Goal: Navigation & Orientation: Find specific page/section

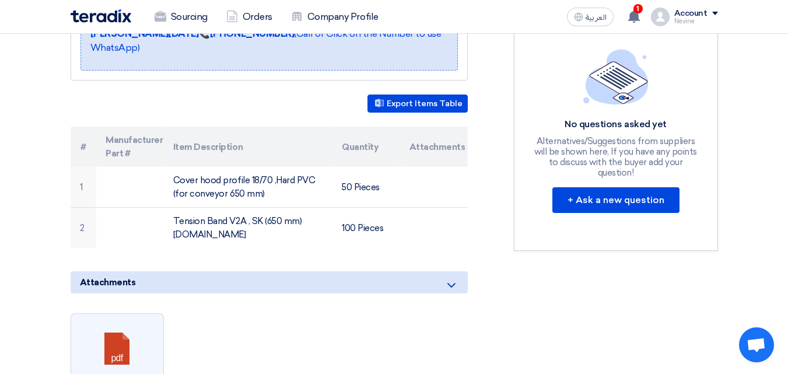
scroll to position [265, 0]
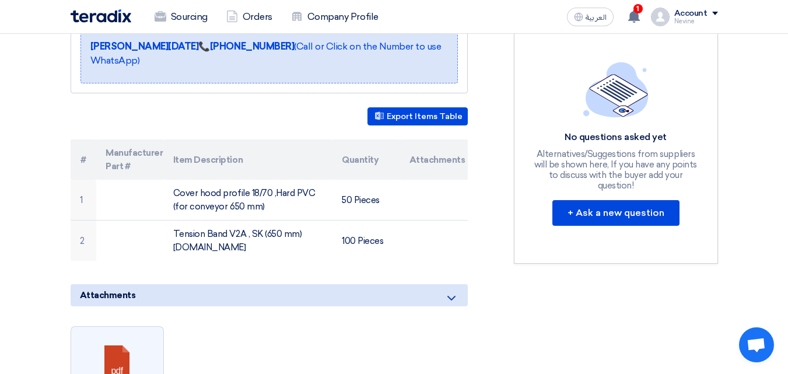
click at [453, 291] on icon at bounding box center [451, 298] width 14 height 14
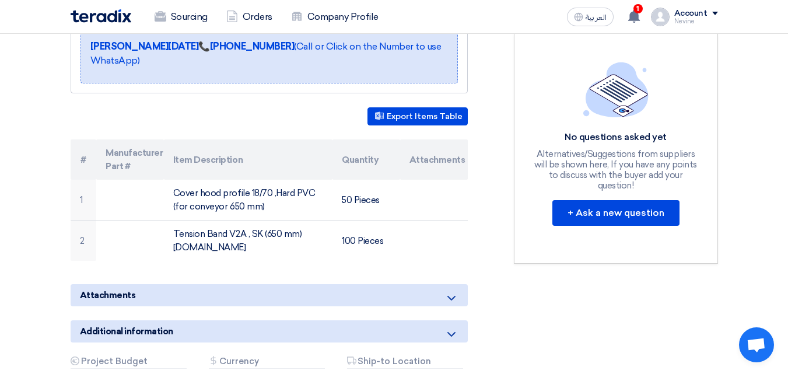
click at [453, 291] on icon at bounding box center [451, 298] width 14 height 14
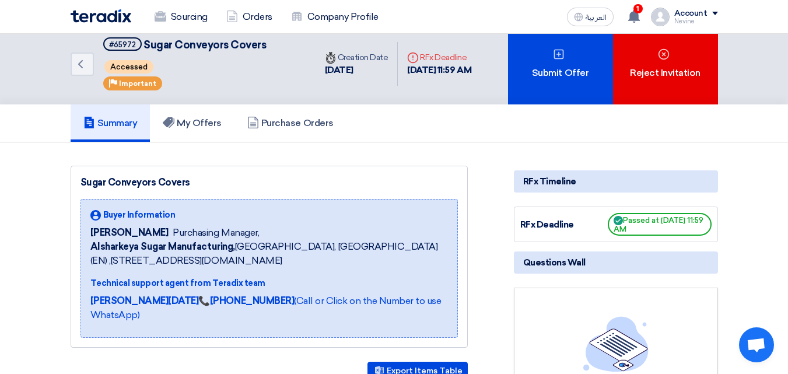
scroll to position [0, 0]
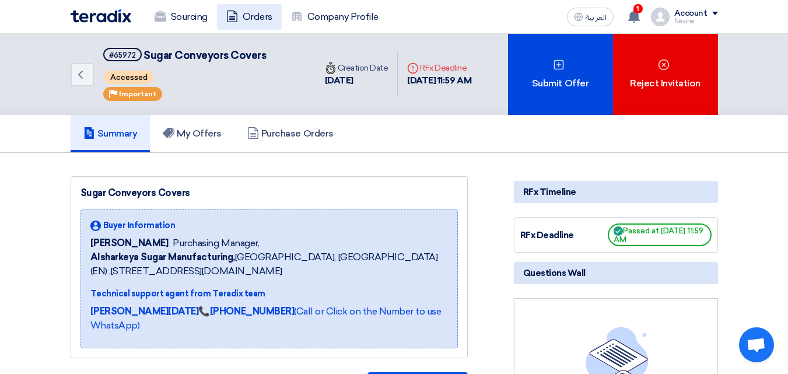
click at [258, 13] on link "Orders" at bounding box center [249, 17] width 65 height 26
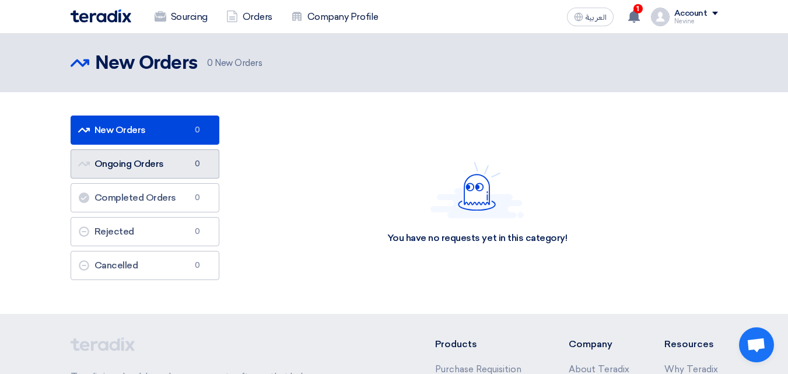
click at [132, 164] on link "Ongoing Orders Ongoing Orders 0" at bounding box center [145, 163] width 149 height 29
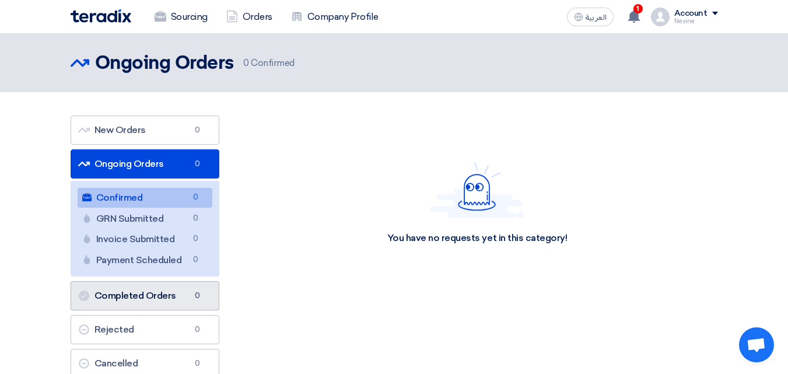
click at [146, 290] on link "Completed Orders Completed Orders 0" at bounding box center [145, 295] width 149 height 29
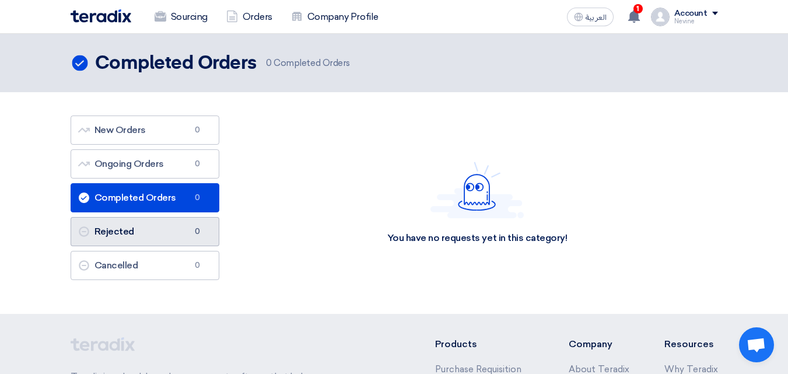
click at [140, 235] on link "Rejected Rejected 0" at bounding box center [145, 231] width 149 height 29
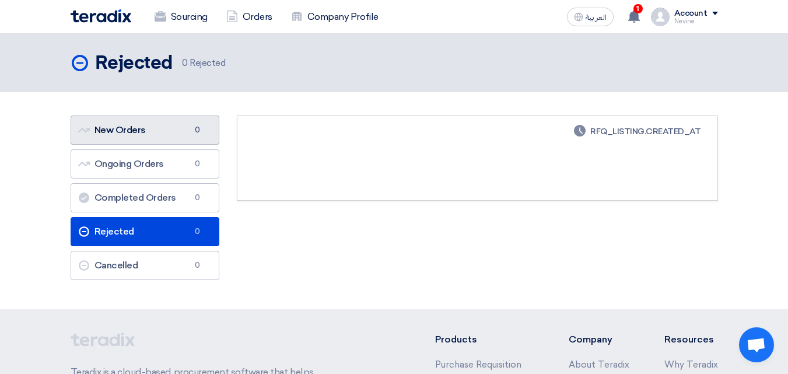
click at [134, 127] on link "New Orders New Orders 0" at bounding box center [145, 129] width 149 height 29
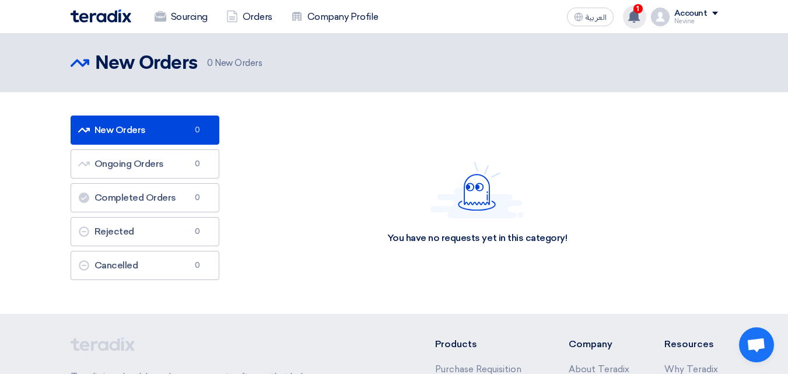
click at [642, 23] on div "1 Your offer for "Rubber Hot Splicing Service" request has been seen by the buy…" at bounding box center [634, 16] width 23 height 23
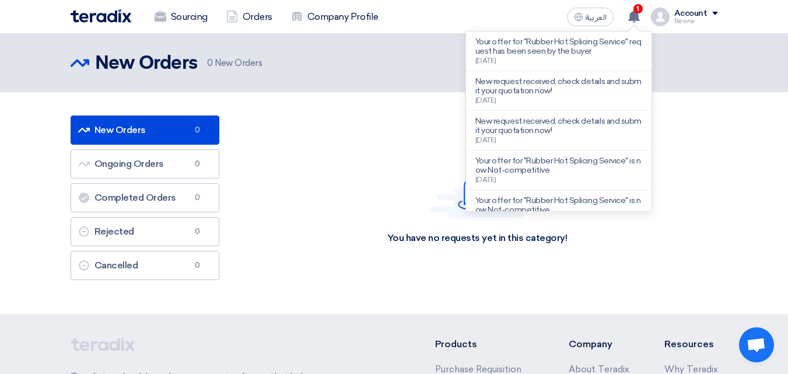
click at [401, 72] on div "New Orders New Orders 0 New Orders" at bounding box center [394, 62] width 647 height 23
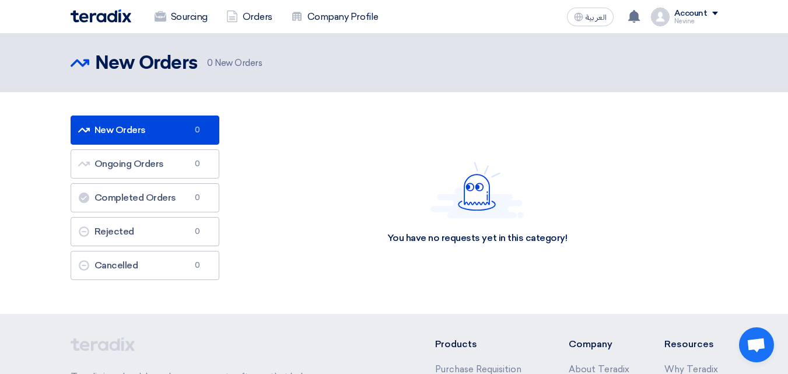
click at [146, 68] on h2 "New Orders" at bounding box center [146, 63] width 103 height 23
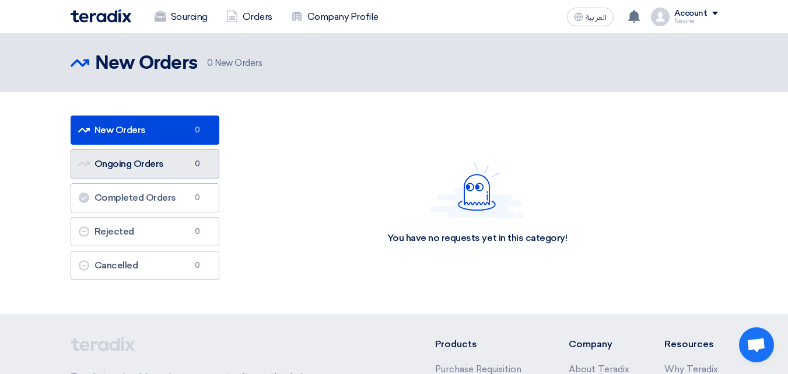
click at [134, 156] on link "Ongoing Orders Ongoing Orders 0" at bounding box center [145, 163] width 149 height 29
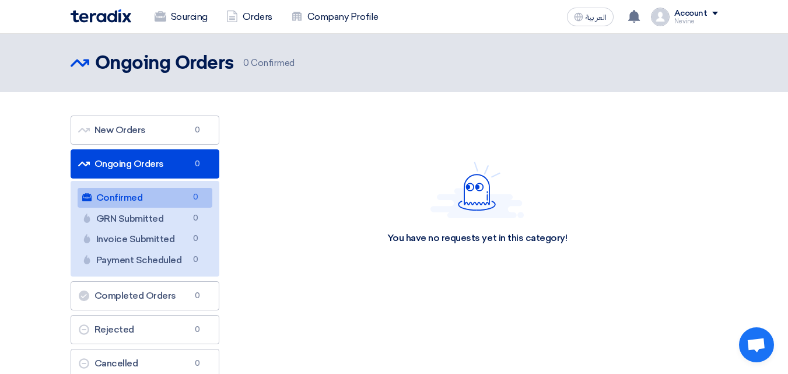
click at [103, 20] on img at bounding box center [101, 15] width 61 height 13
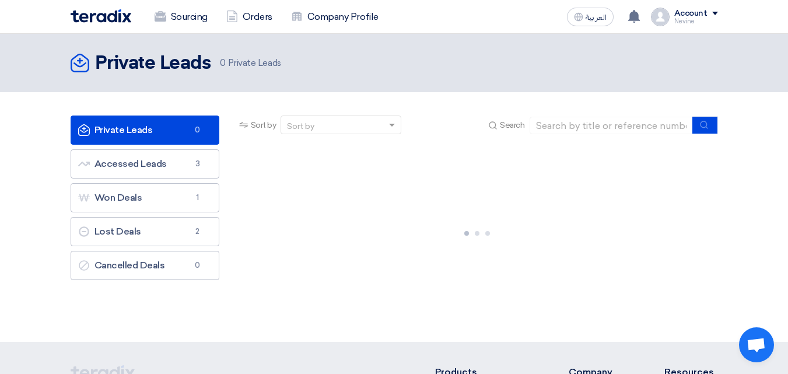
click at [93, 17] on img at bounding box center [101, 15] width 61 height 13
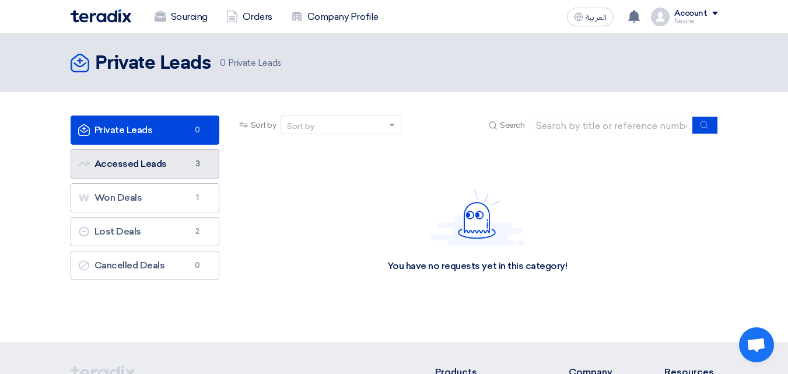
click at [146, 167] on link "Accessed Leads Accessed Leads 3" at bounding box center [145, 163] width 149 height 29
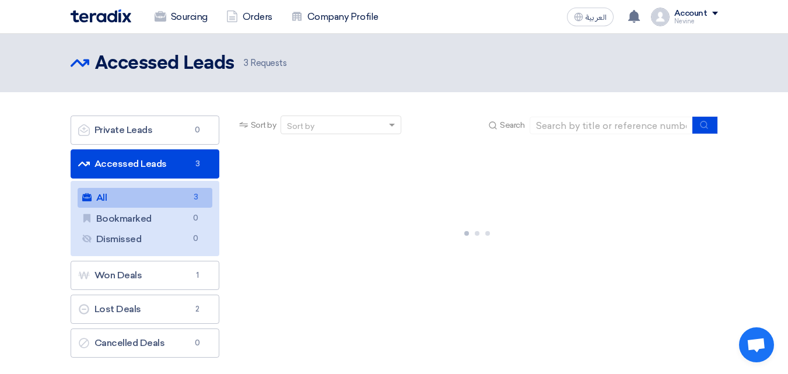
click at [159, 196] on link "All All 3" at bounding box center [145, 198] width 135 height 20
click at [159, 195] on link "All All 3" at bounding box center [145, 198] width 135 height 20
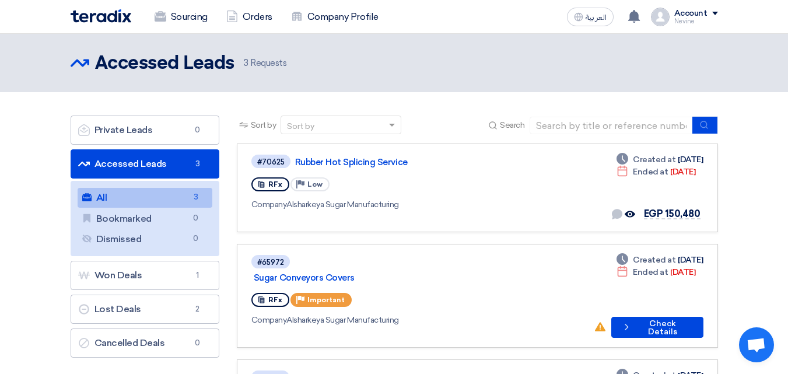
click at [159, 195] on link "All All 3" at bounding box center [145, 198] width 135 height 20
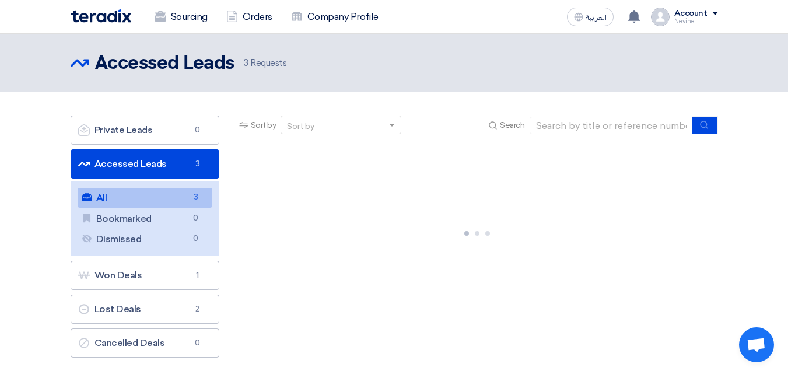
click at [159, 195] on link "All All 3" at bounding box center [145, 198] width 135 height 20
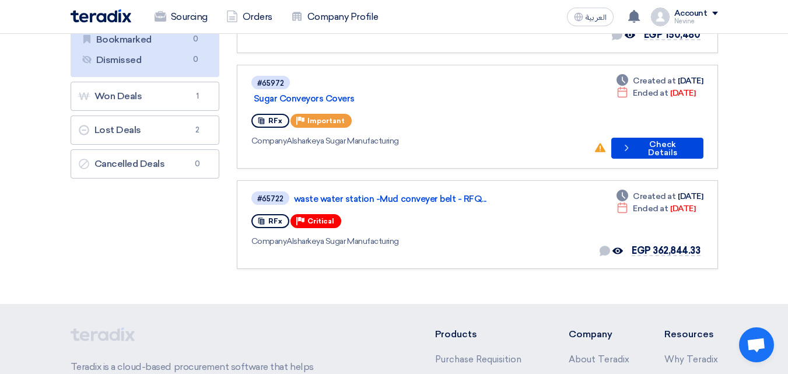
scroll to position [183, 0]
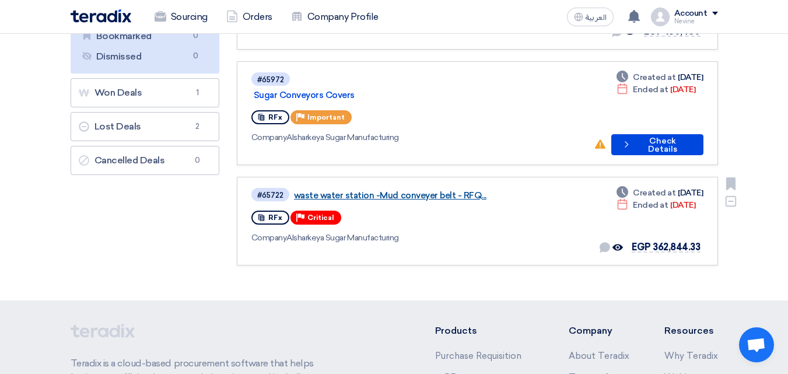
click at [421, 190] on link "waste water station -Mud conveyer belt - RFQ..." at bounding box center [440, 195] width 292 height 10
